Goal: Information Seeking & Learning: Learn about a topic

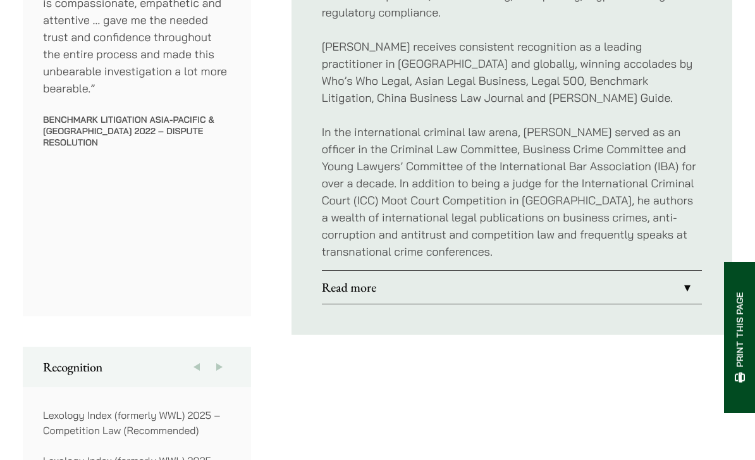
scroll to position [844, 0]
click at [680, 271] on link "Read more" at bounding box center [512, 287] width 380 height 33
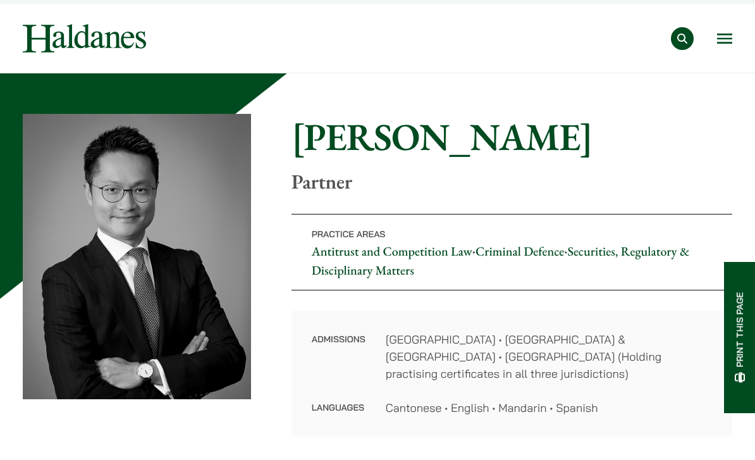
scroll to position [23, 0]
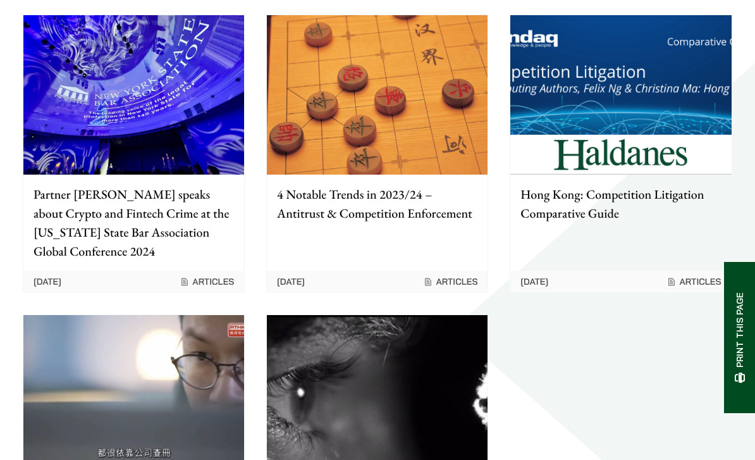
scroll to position [1839, 0]
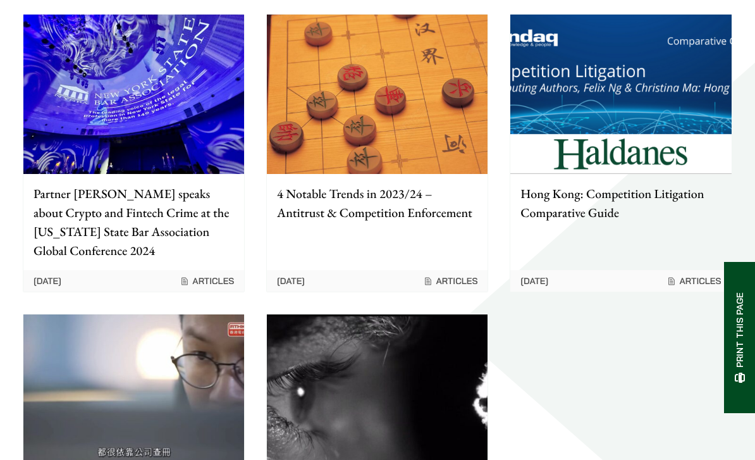
click at [192, 328] on img at bounding box center [133, 393] width 221 height 159
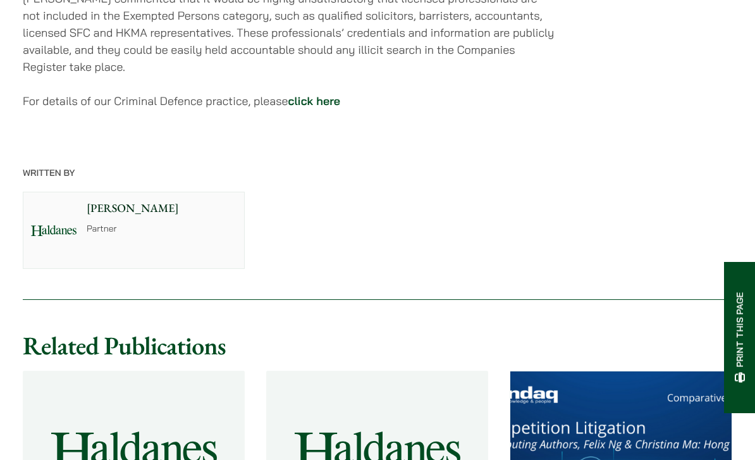
scroll to position [1709, 0]
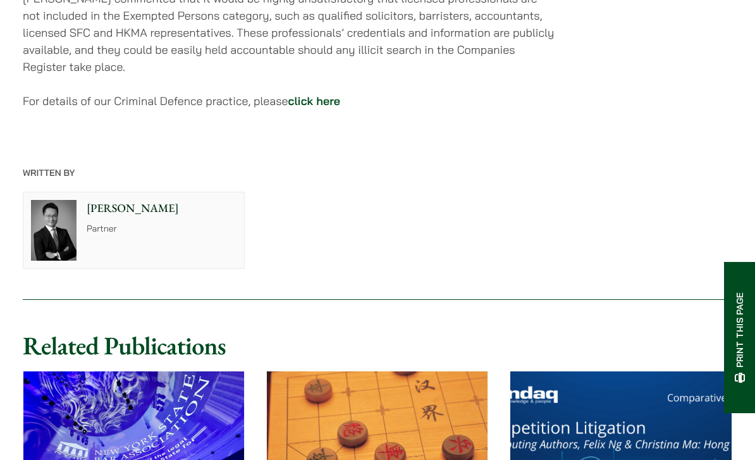
click at [322, 100] on link "click here" at bounding box center [314, 101] width 52 height 15
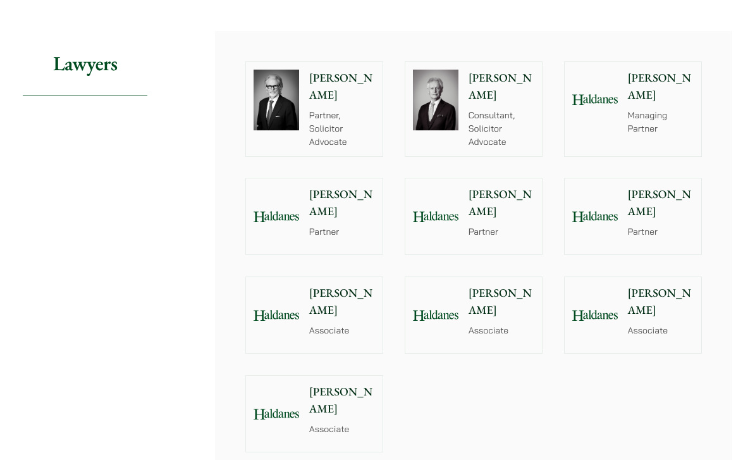
scroll to position [1452, 0]
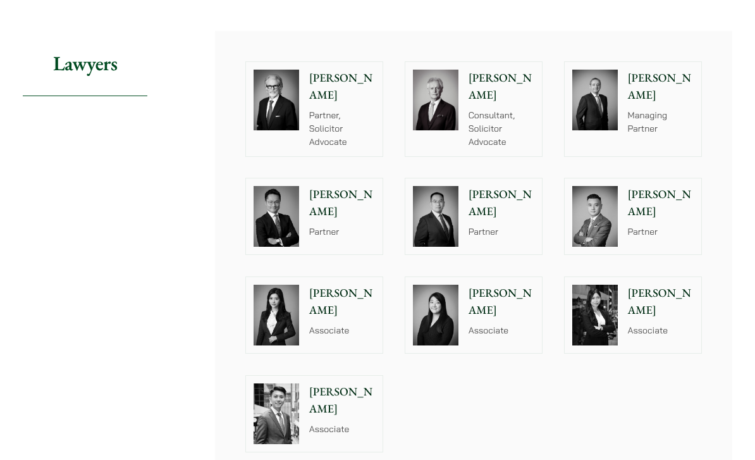
click at [268, 297] on img at bounding box center [277, 315] width 46 height 61
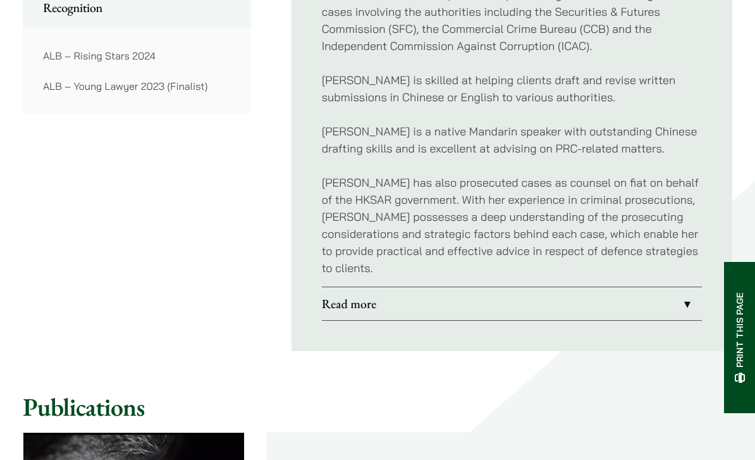
scroll to position [1135, 0]
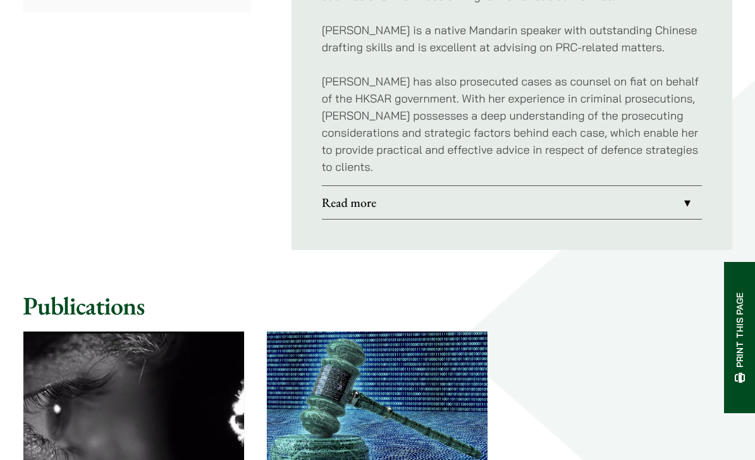
click at [353, 192] on link "Read more" at bounding box center [512, 202] width 380 height 33
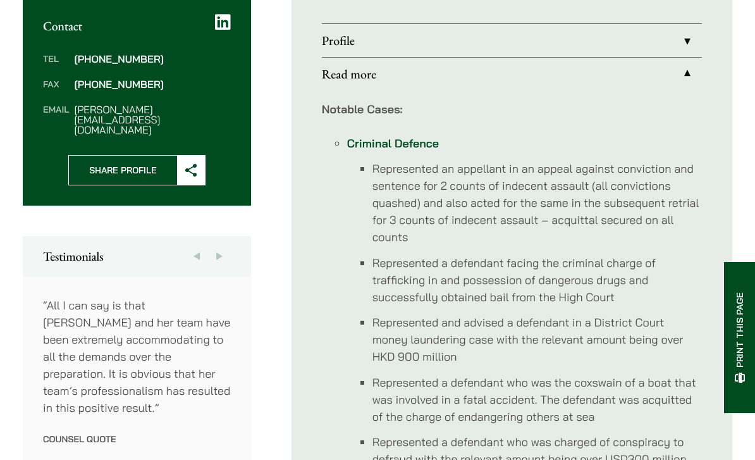
scroll to position [368, 0]
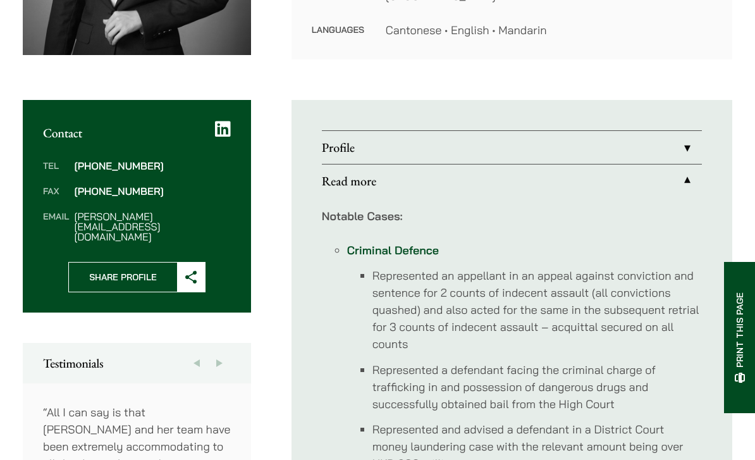
click at [689, 141] on link "Profile" at bounding box center [512, 147] width 380 height 33
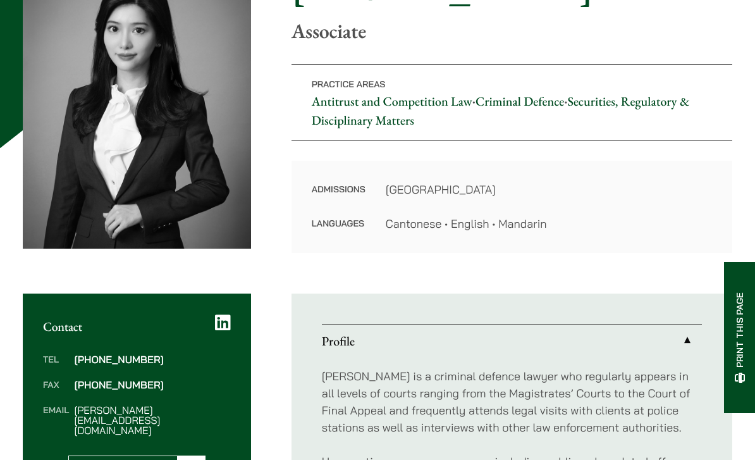
scroll to position [175, 0]
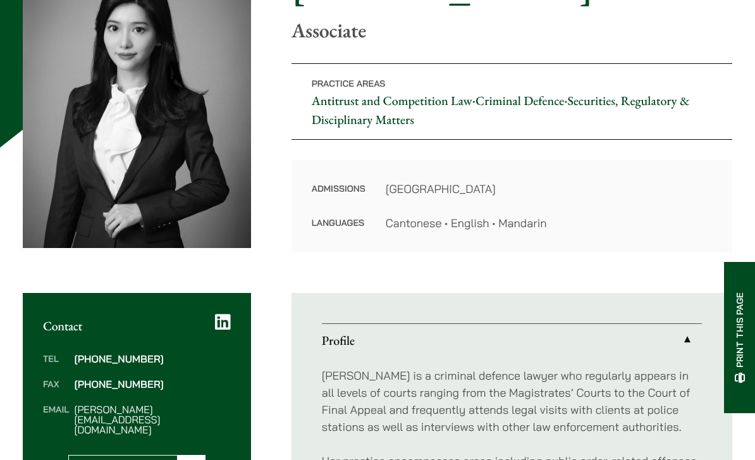
click at [223, 316] on icon at bounding box center [223, 322] width 16 height 18
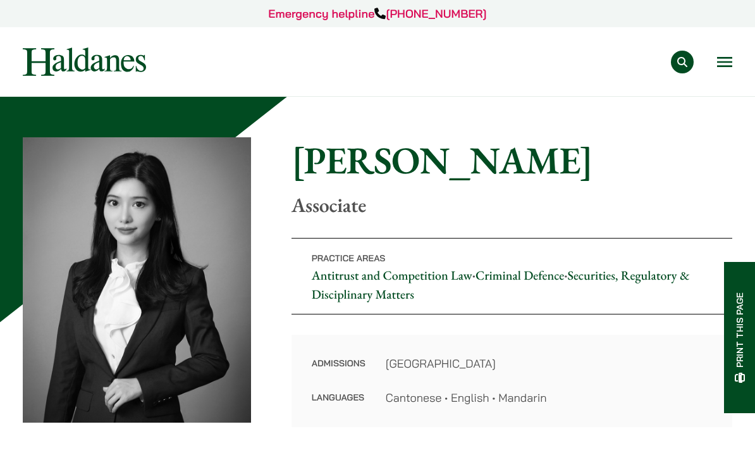
click at [712, 63] on div "Practice Areas Antitrust and Competition Law Civil Litigation & Dispute Resolut…" at bounding box center [450, 62] width 565 height 23
click at [714, 58] on div "Practice Areas Antitrust and Competition Law Civil Litigation & Dispute Resolut…" at bounding box center [450, 62] width 565 height 23
click at [726, 60] on button "Open menu" at bounding box center [724, 62] width 15 height 10
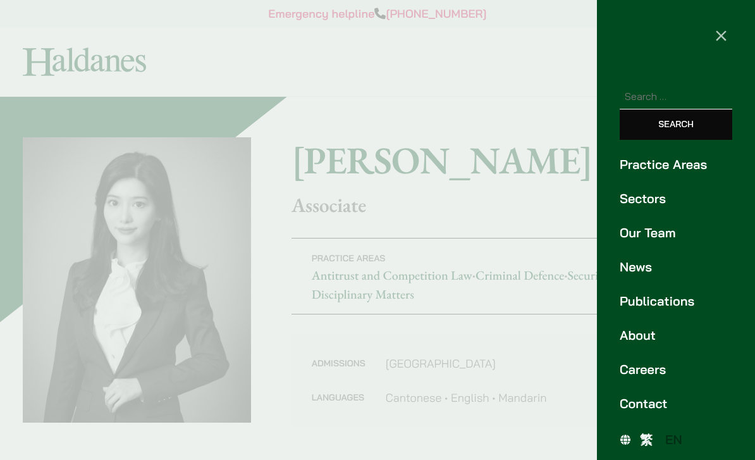
click at [662, 238] on link "Our Team" at bounding box center [676, 232] width 113 height 19
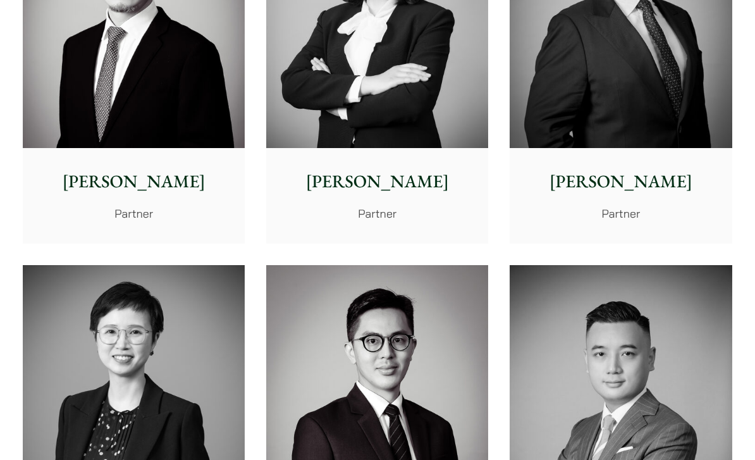
scroll to position [2108, 0]
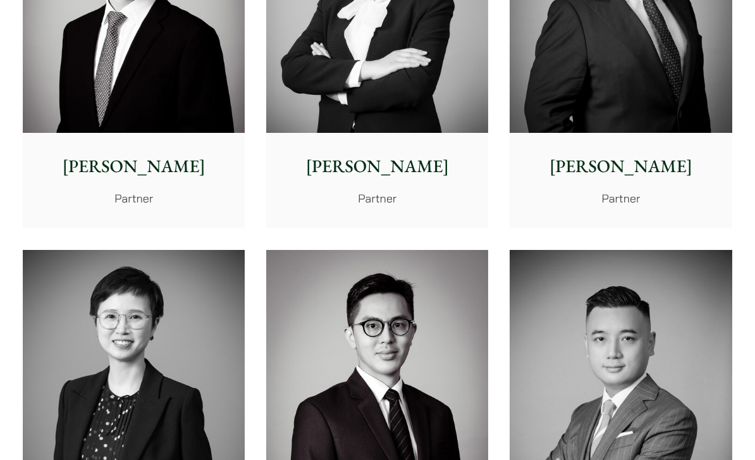
click at [170, 380] on img at bounding box center [134, 389] width 222 height 278
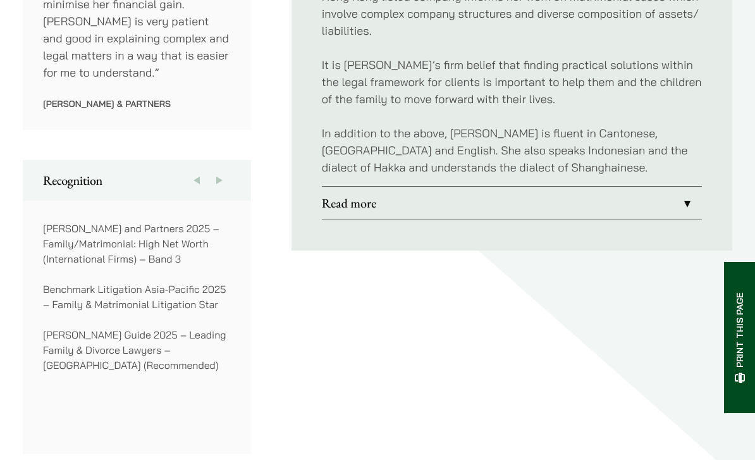
scroll to position [875, 0]
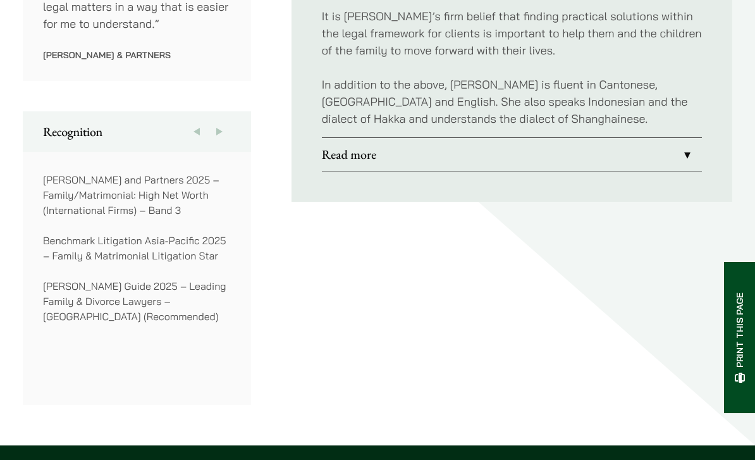
click at [688, 145] on link "Read more" at bounding box center [512, 154] width 380 height 33
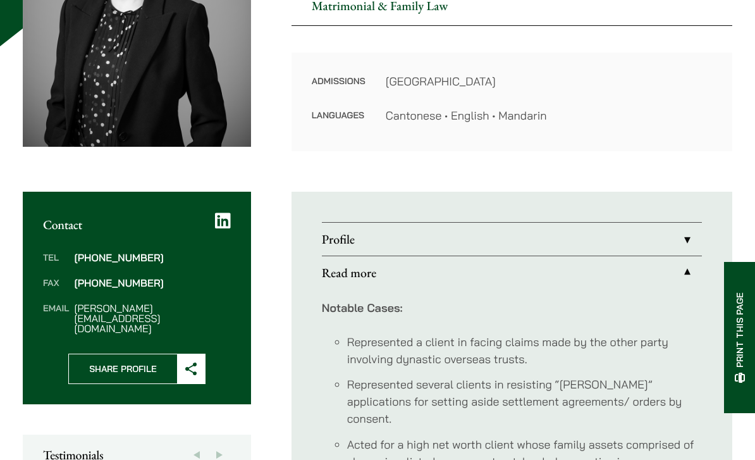
click at [660, 226] on link "Profile" at bounding box center [512, 239] width 380 height 33
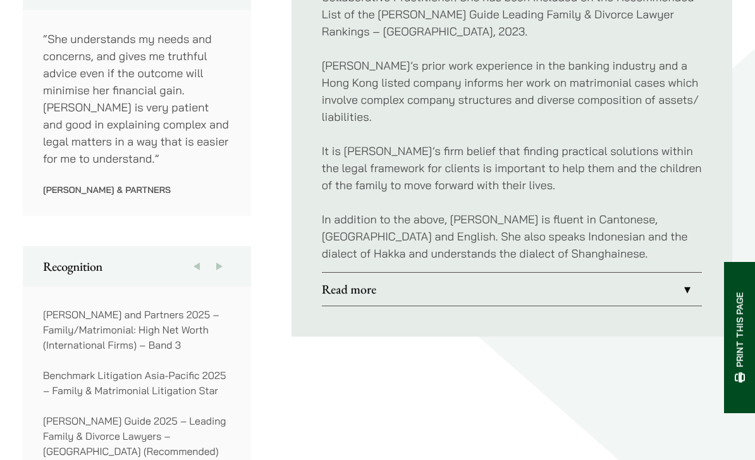
scroll to position [741, 0]
click at [648, 277] on link "Read more" at bounding box center [512, 289] width 380 height 33
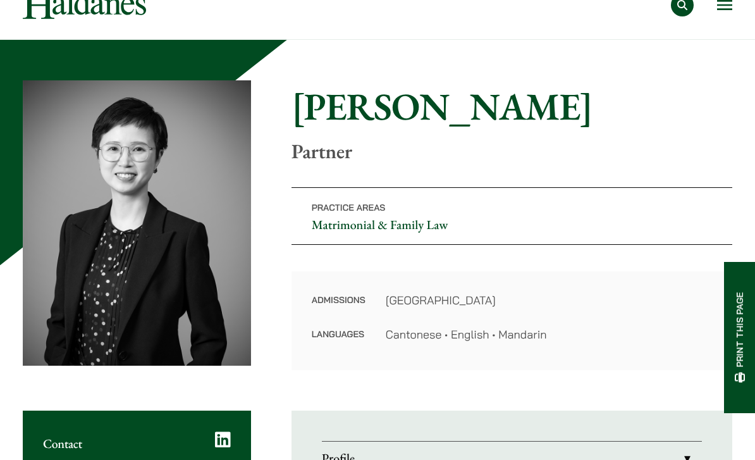
scroll to position [57, 0]
click at [407, 225] on link "Matrimonial & Family Law" at bounding box center [380, 224] width 137 height 16
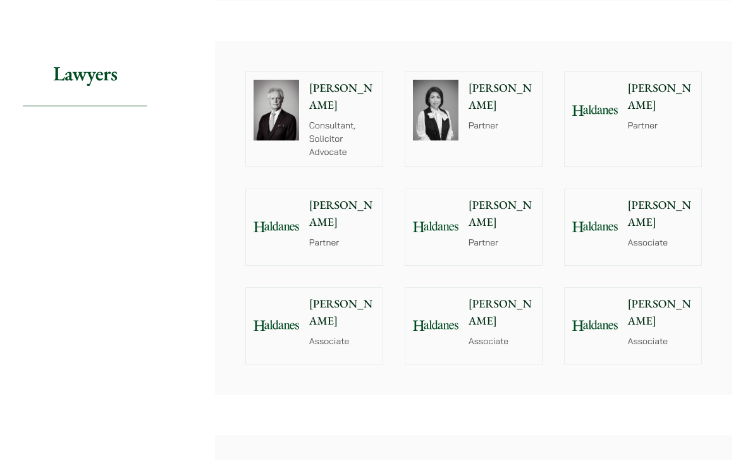
scroll to position [954, 0]
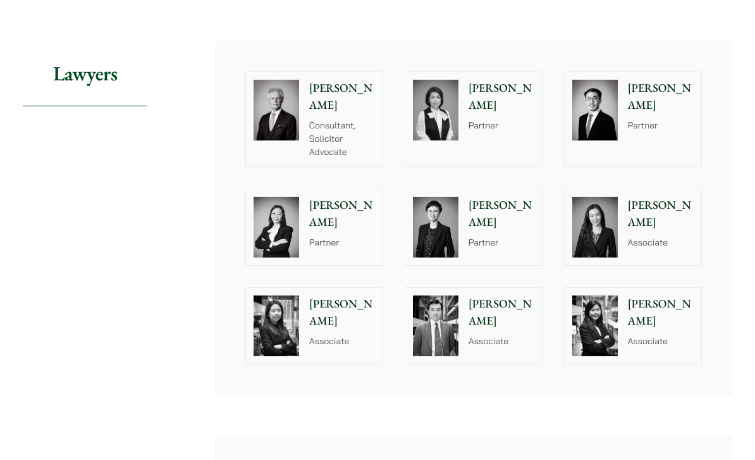
click at [684, 364] on div "[PERSON_NAME] Associate" at bounding box center [664, 326] width 76 height 76
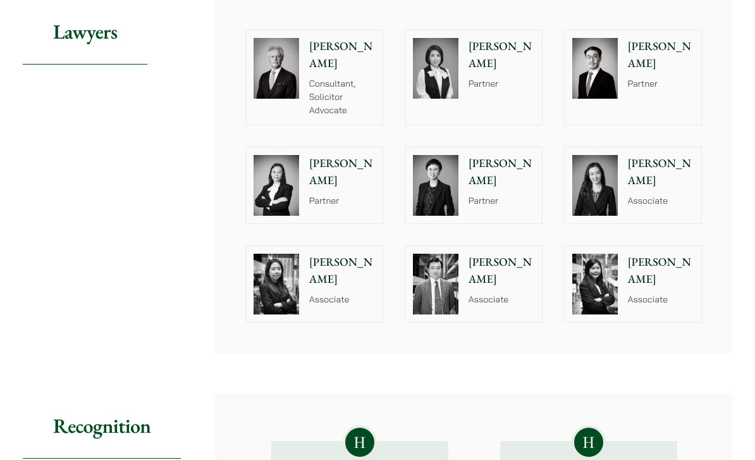
click at [456, 314] on img at bounding box center [436, 284] width 46 height 61
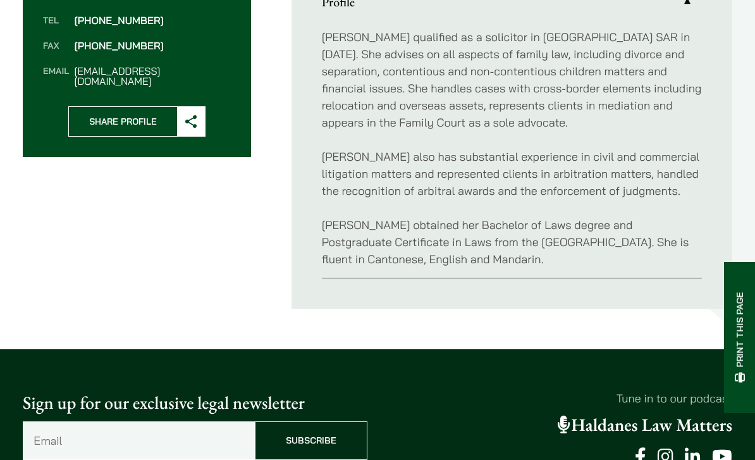
scroll to position [510, 0]
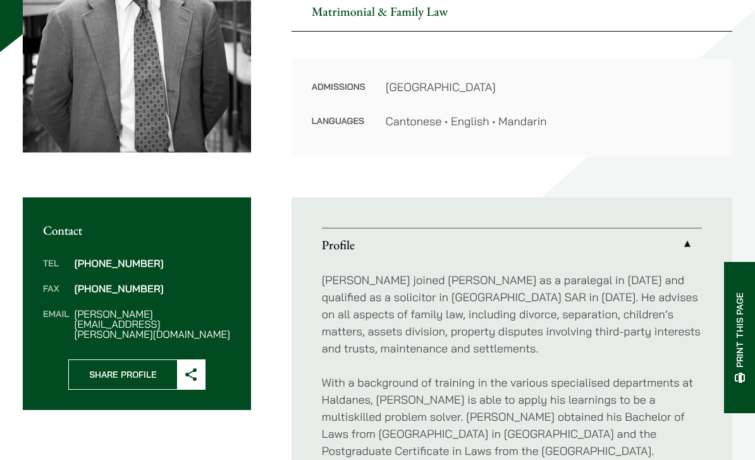
scroll to position [352, 0]
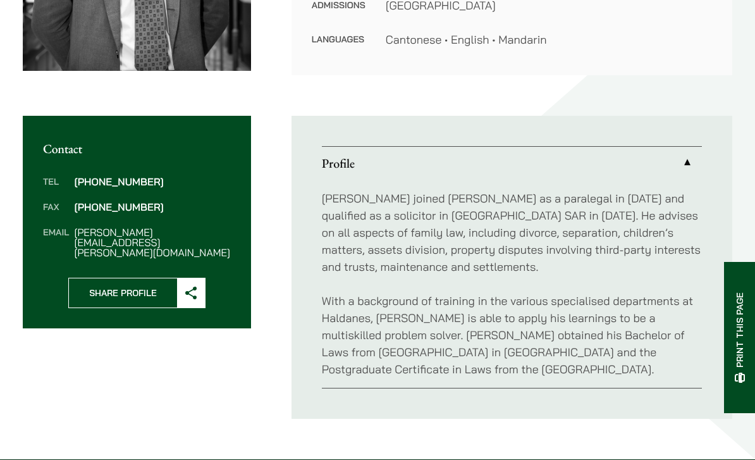
click at [681, 158] on link "Profile" at bounding box center [512, 163] width 380 height 33
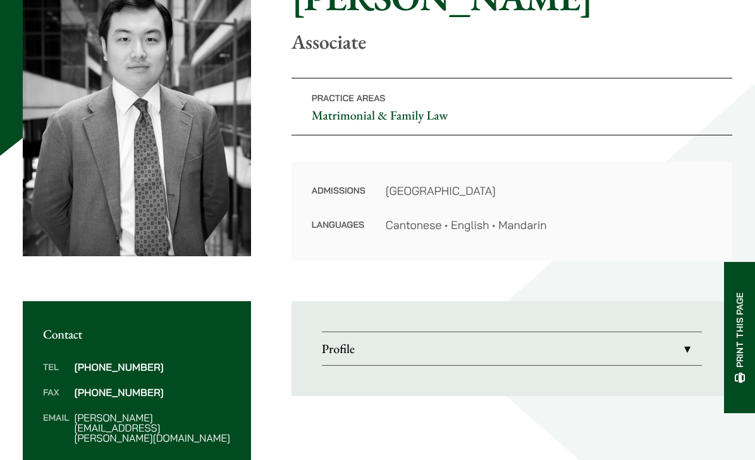
scroll to position [162, 0]
